Goal: Transaction & Acquisition: Subscribe to service/newsletter

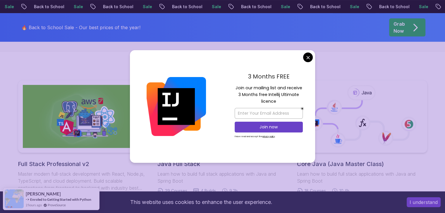
scroll to position [119, 0]
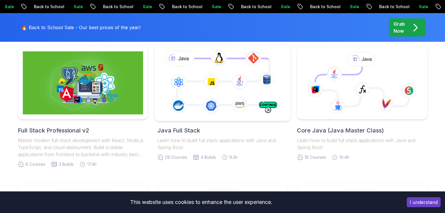
scroll to position [154, 0]
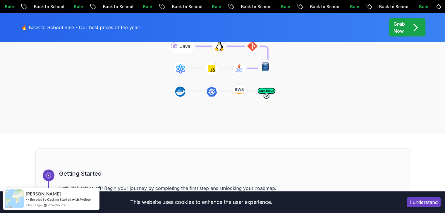
scroll to position [104, 0]
click at [419, 201] on button "I understand" at bounding box center [423, 203] width 34 height 10
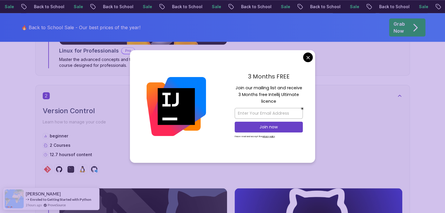
scroll to position [587, 0]
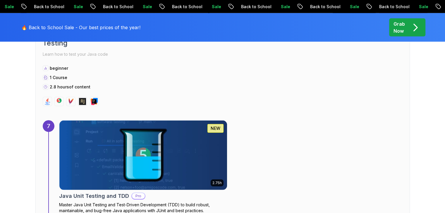
scroll to position [1708, 0]
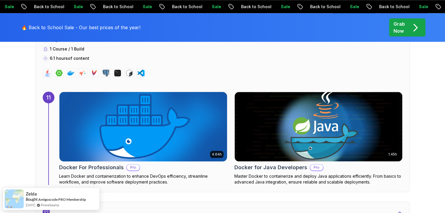
scroll to position [2878, 0]
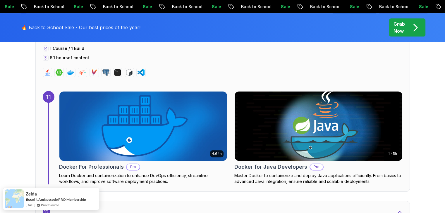
click at [399, 25] on p "Grab Now" at bounding box center [398, 27] width 11 height 14
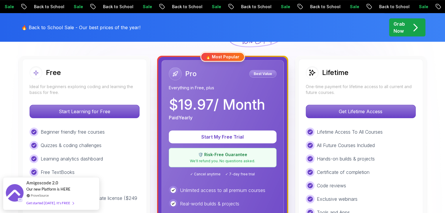
scroll to position [159, 0]
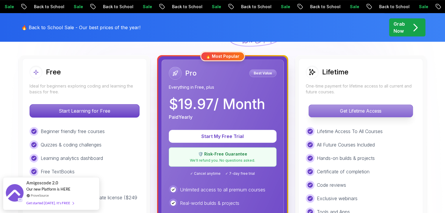
click at [312, 106] on p "Get Lifetime Access" at bounding box center [361, 111] width 104 height 12
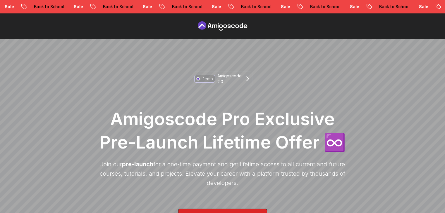
scroll to position [112, 0]
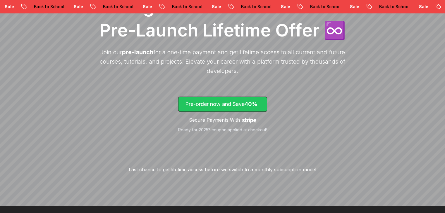
click at [234, 101] on p "Pre-order now and Save 40%" at bounding box center [222, 104] width 75 height 8
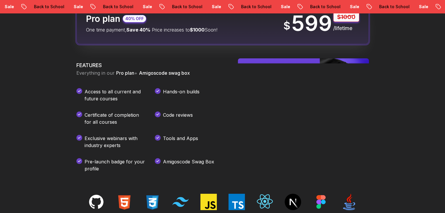
scroll to position [772, 0]
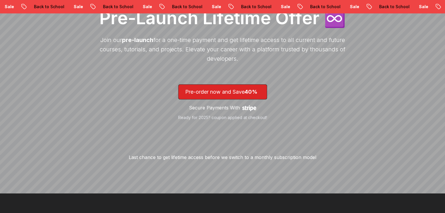
scroll to position [112, 0]
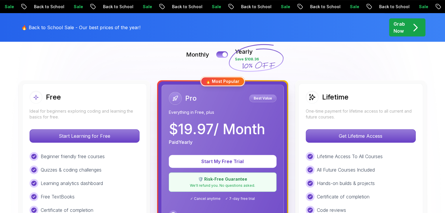
scroll to position [133, 0]
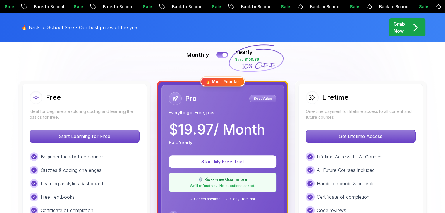
click at [234, 50] on icon at bounding box center [256, 58] width 56 height 51
click at [245, 53] on icon at bounding box center [256, 58] width 56 height 51
click at [243, 54] on icon at bounding box center [256, 58] width 56 height 51
click at [223, 55] on div at bounding box center [224, 55] width 5 height 5
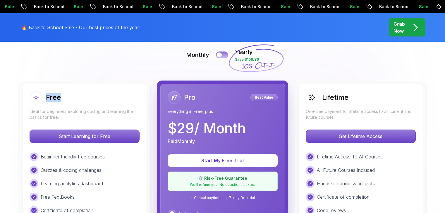
click at [223, 55] on button at bounding box center [222, 54] width 12 height 7
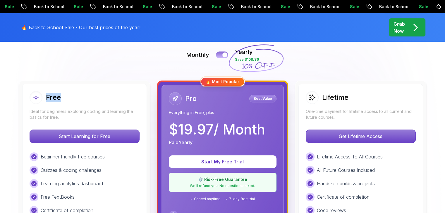
click at [223, 55] on div at bounding box center [224, 55] width 5 height 5
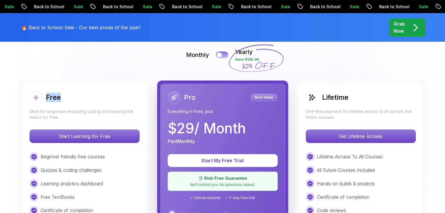
click at [223, 55] on button at bounding box center [222, 54] width 12 height 7
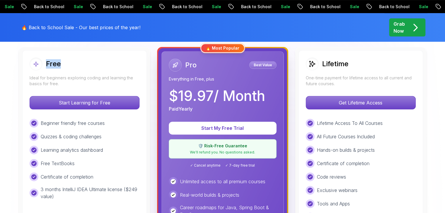
scroll to position [162, 0]
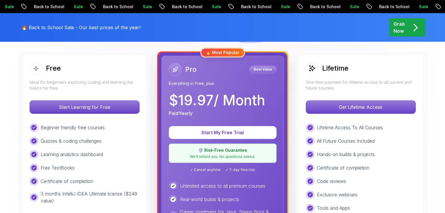
click at [222, 155] on p "We'll refund you. No questions asked." at bounding box center [223, 157] width 100 height 5
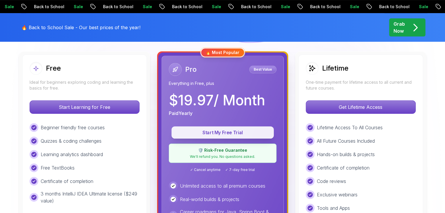
click at [226, 135] on p "Start My Free Trial" at bounding box center [222, 133] width 89 height 7
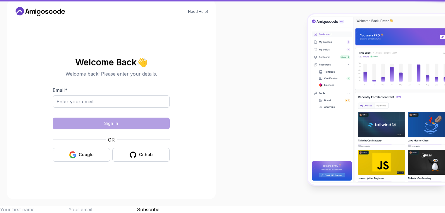
scroll to position [7, 0]
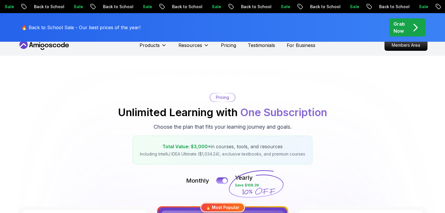
scroll to position [162, 0]
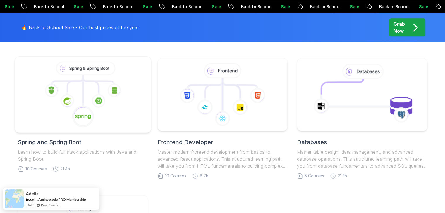
scroll to position [280, 0]
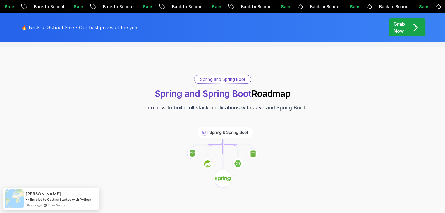
scroll to position [15, 0]
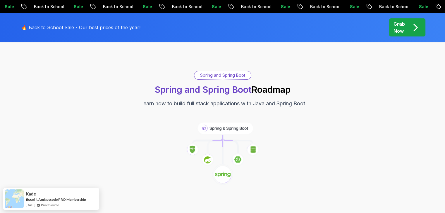
scroll to position [0, 0]
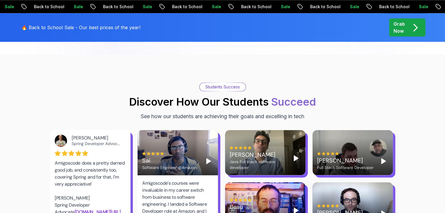
scroll to position [743, 0]
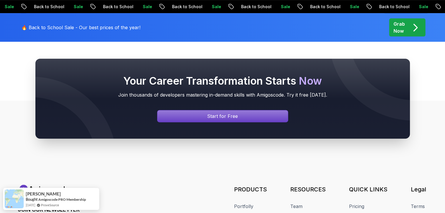
scroll to position [2570, 0]
